Goal: Task Accomplishment & Management: Manage account settings

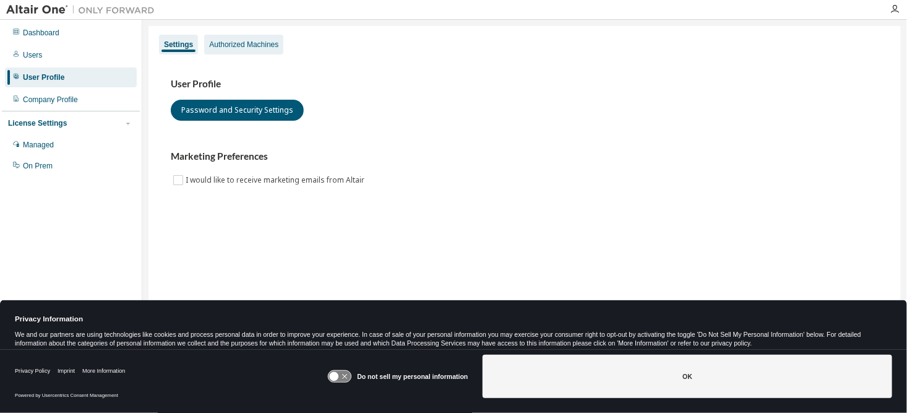
click at [220, 50] on div "Authorized Machines" at bounding box center [243, 45] width 79 height 20
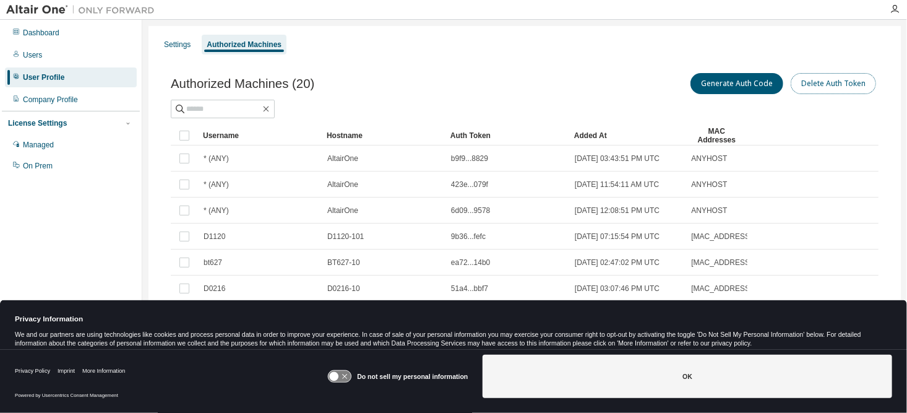
click at [814, 85] on button "Delete Auth Token" at bounding box center [833, 83] width 85 height 21
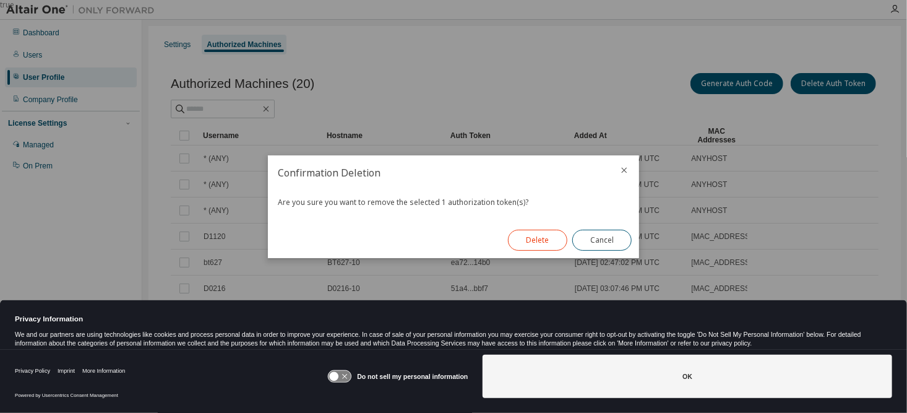
click at [532, 239] on button "Delete" at bounding box center [537, 240] width 59 height 21
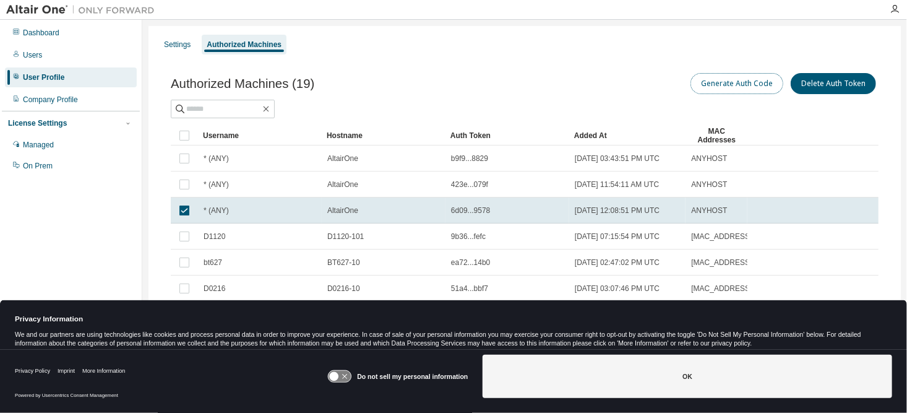
click at [735, 82] on button "Generate Auth Code" at bounding box center [736, 83] width 93 height 21
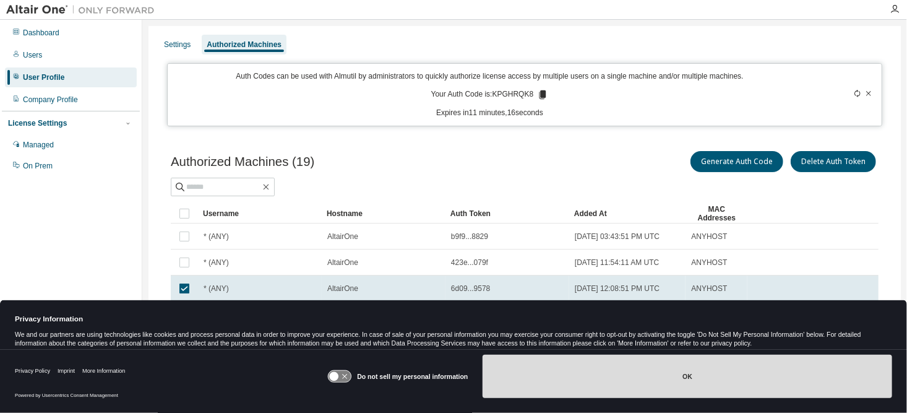
click at [598, 373] on button "OK" at bounding box center [688, 376] width 410 height 43
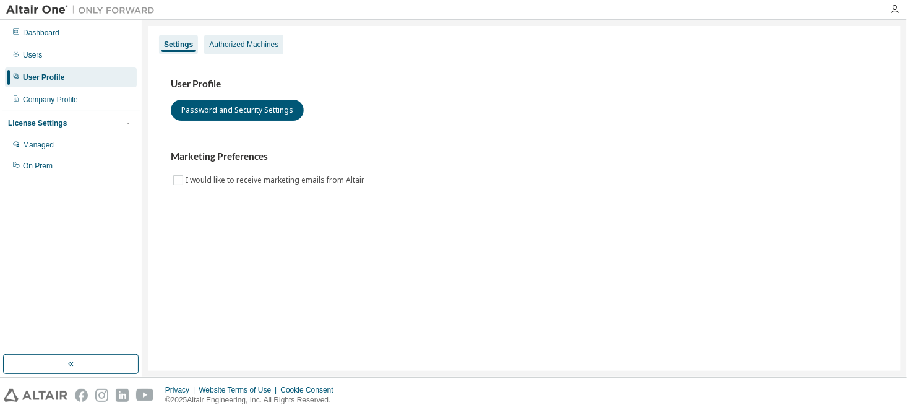
click at [253, 43] on div "Authorized Machines" at bounding box center [243, 45] width 69 height 10
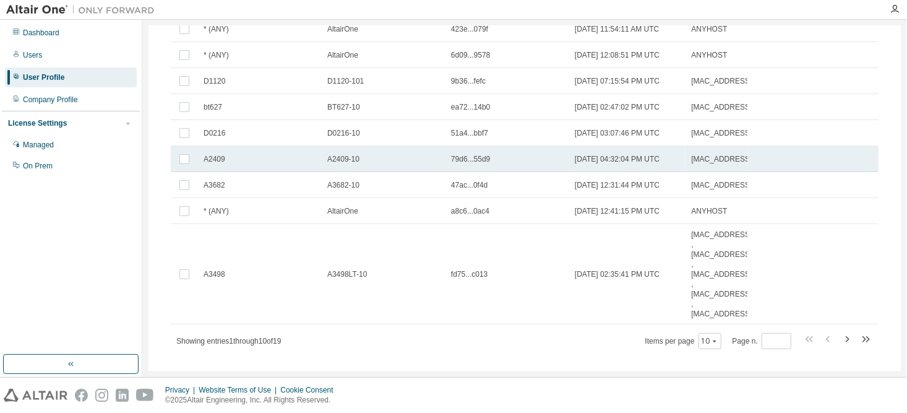
scroll to position [173, 0]
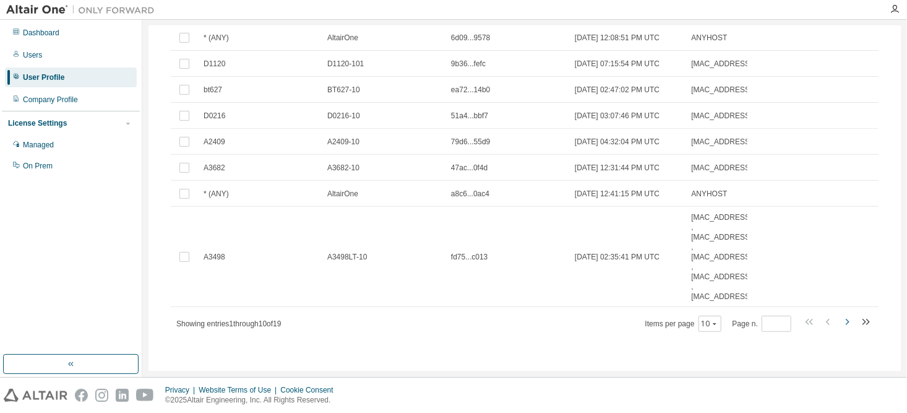
click at [846, 319] on icon "button" at bounding box center [848, 322] width 4 height 6
type input "*"
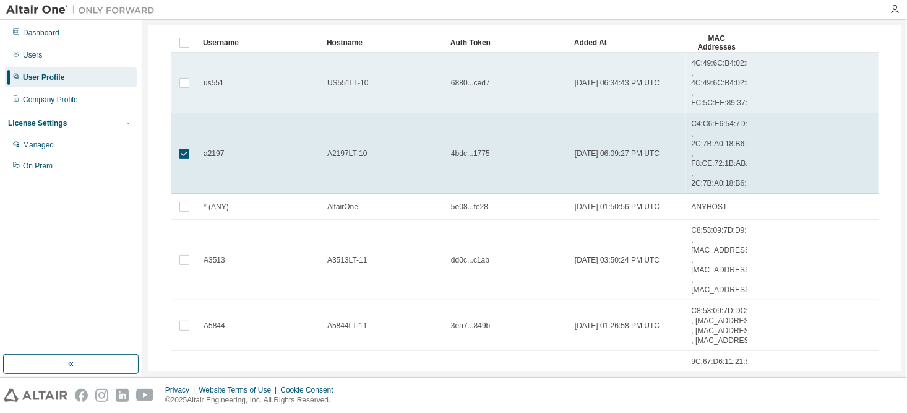
scroll to position [0, 0]
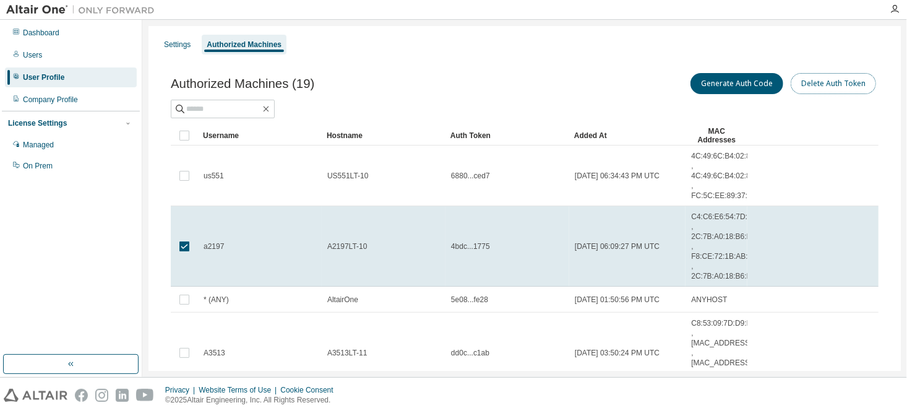
click at [818, 86] on button "Delete Auth Token" at bounding box center [833, 83] width 85 height 21
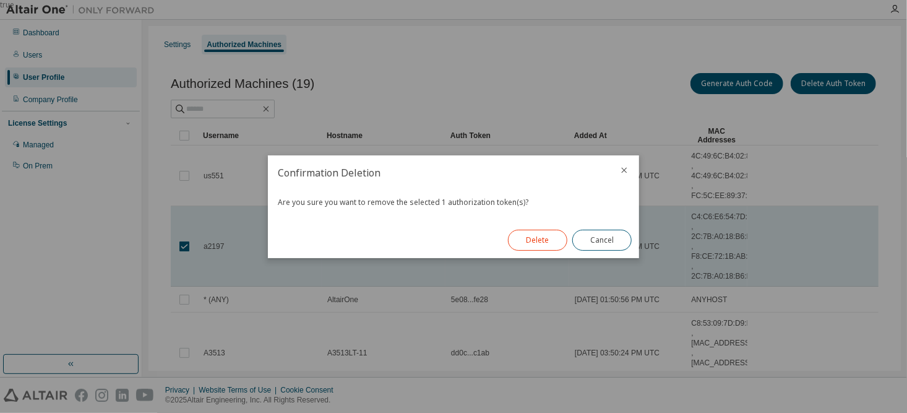
click at [554, 234] on button "Delete" at bounding box center [537, 240] width 59 height 21
